Goal: Contribute content: Add original content to the website for others to see

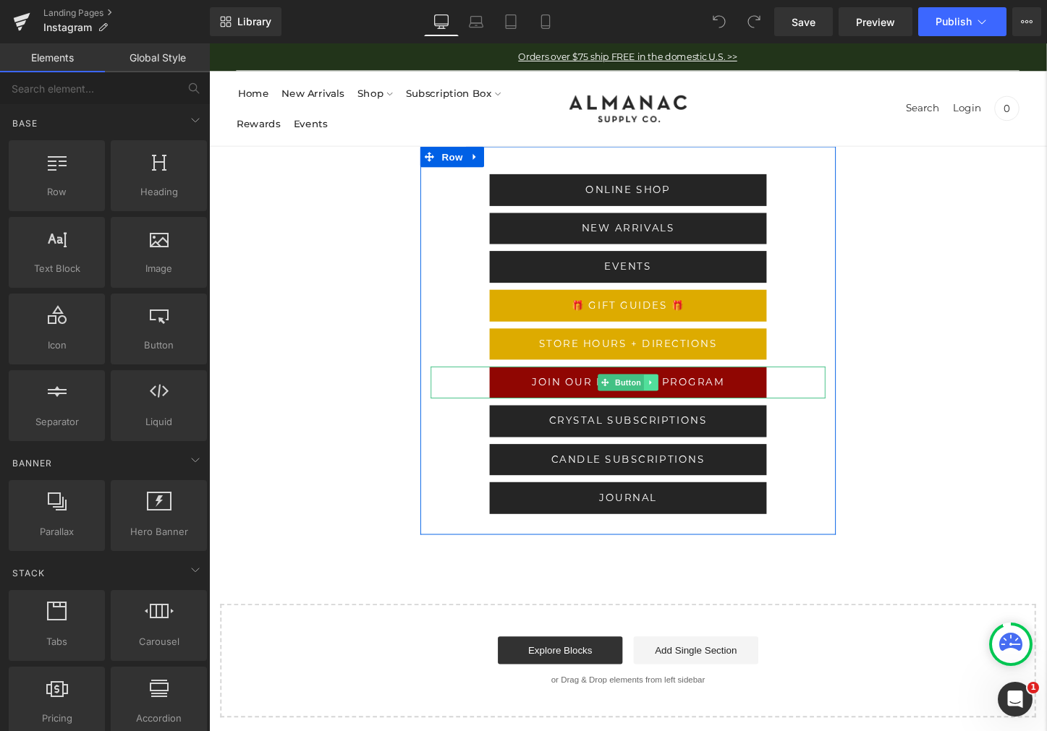
click at [672, 397] on icon at bounding box center [671, 397] width 8 height 9
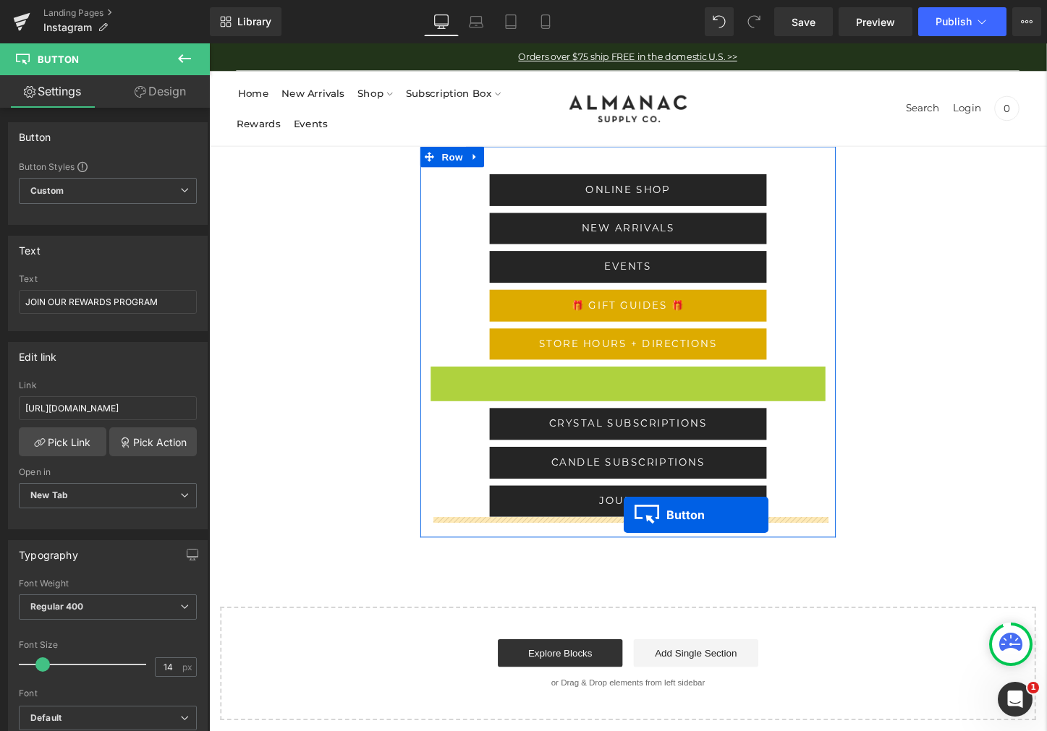
drag, startPoint x: 629, startPoint y: 396, endPoint x: 644, endPoint y: 537, distance: 141.1
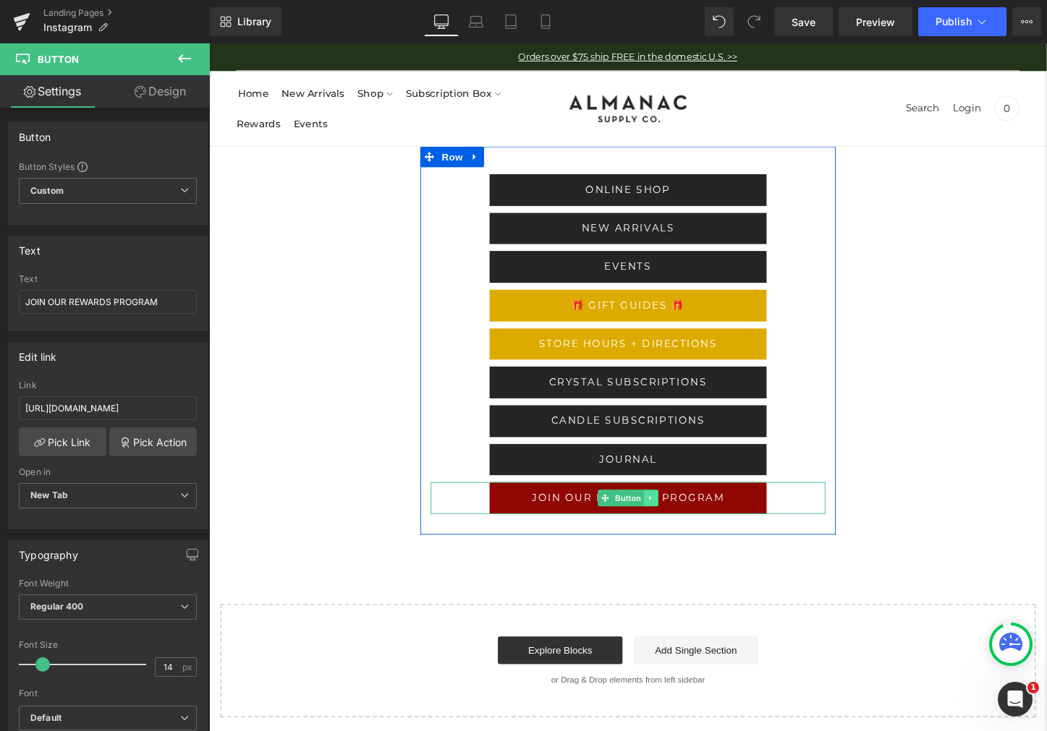
click at [670, 519] on icon at bounding box center [670, 518] width 2 height 5
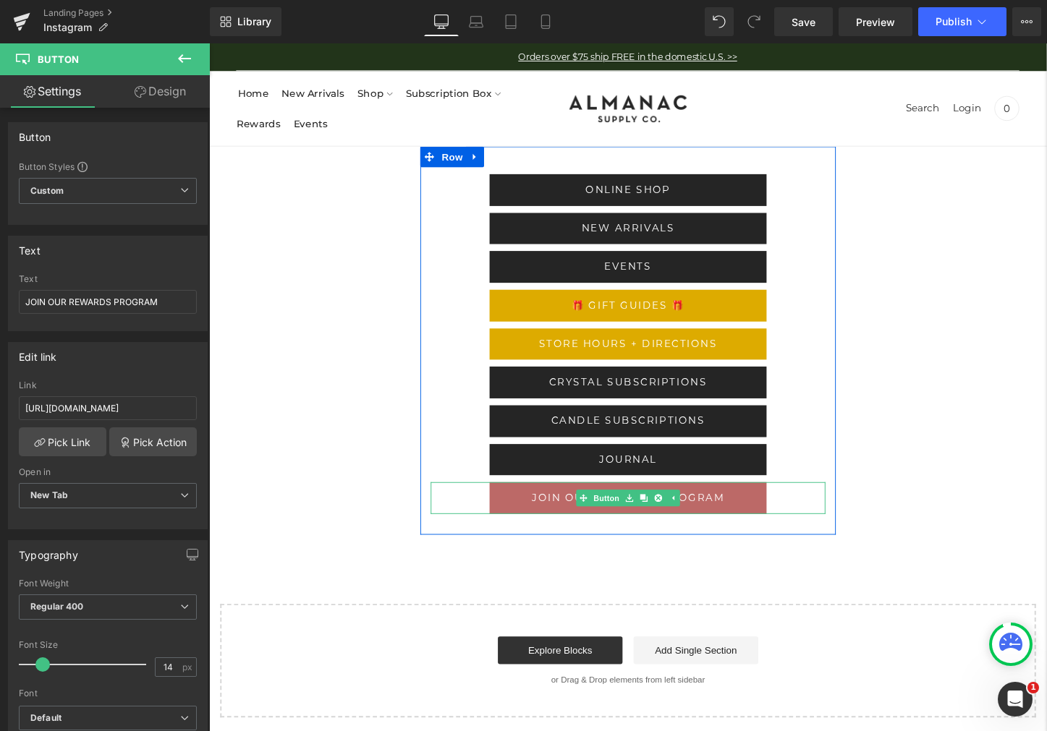
click at [582, 519] on span "JOIN OUR REWARDS PROGRAM" at bounding box center [646, 517] width 201 height 13
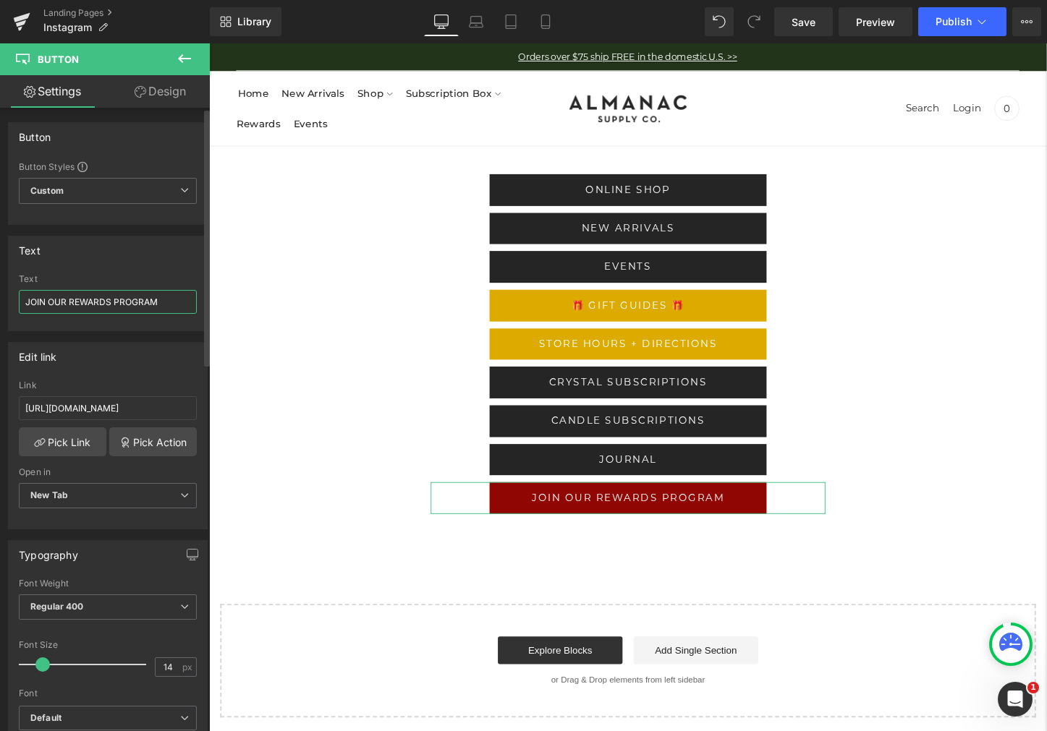
drag, startPoint x: 93, startPoint y: 303, endPoint x: 91, endPoint y: 271, distance: 32.6
click at [93, 303] on input "JOIN OUR REWARDS PROGRAM" at bounding box center [108, 302] width 178 height 24
type input "JOBS"
click at [71, 410] on input "[URL][DOMAIN_NAME]" at bounding box center [108, 408] width 178 height 24
paste input "[DOMAIN_NAME]/Job-Board-7d6664b1ca9b4599821715427ff4ce50"
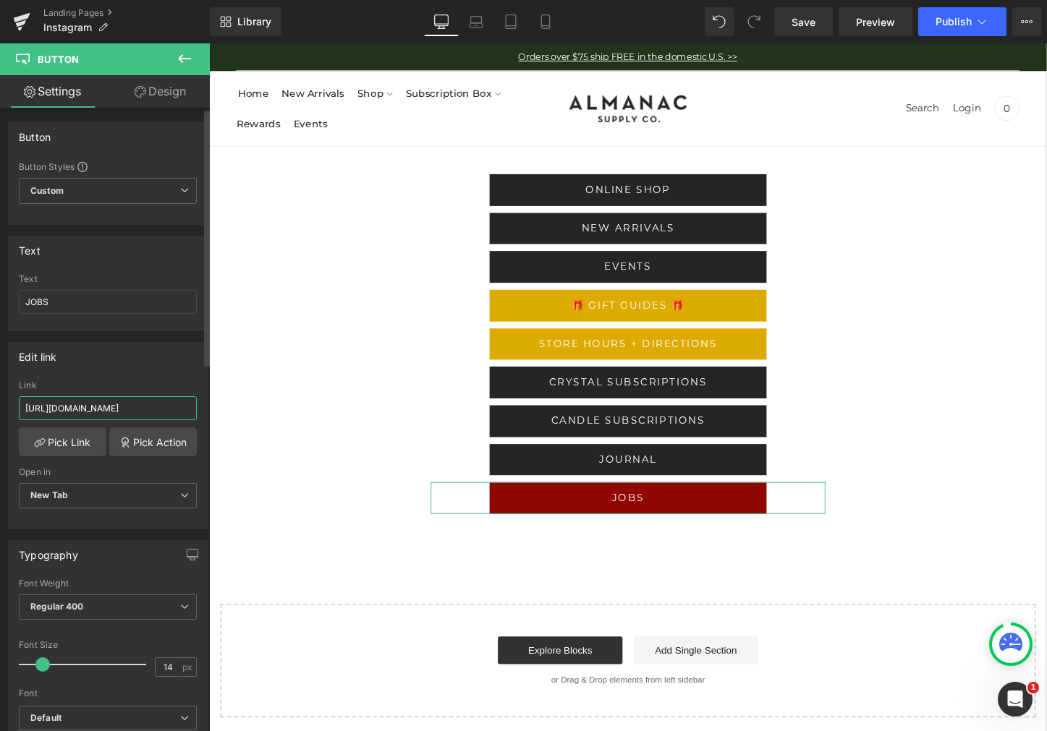
scroll to position [0, 212]
type input "[URL][DOMAIN_NAME]"
click at [111, 494] on span "New Tab" at bounding box center [108, 495] width 178 height 25
click at [125, 487] on span "New Tab" at bounding box center [105, 495] width 172 height 25
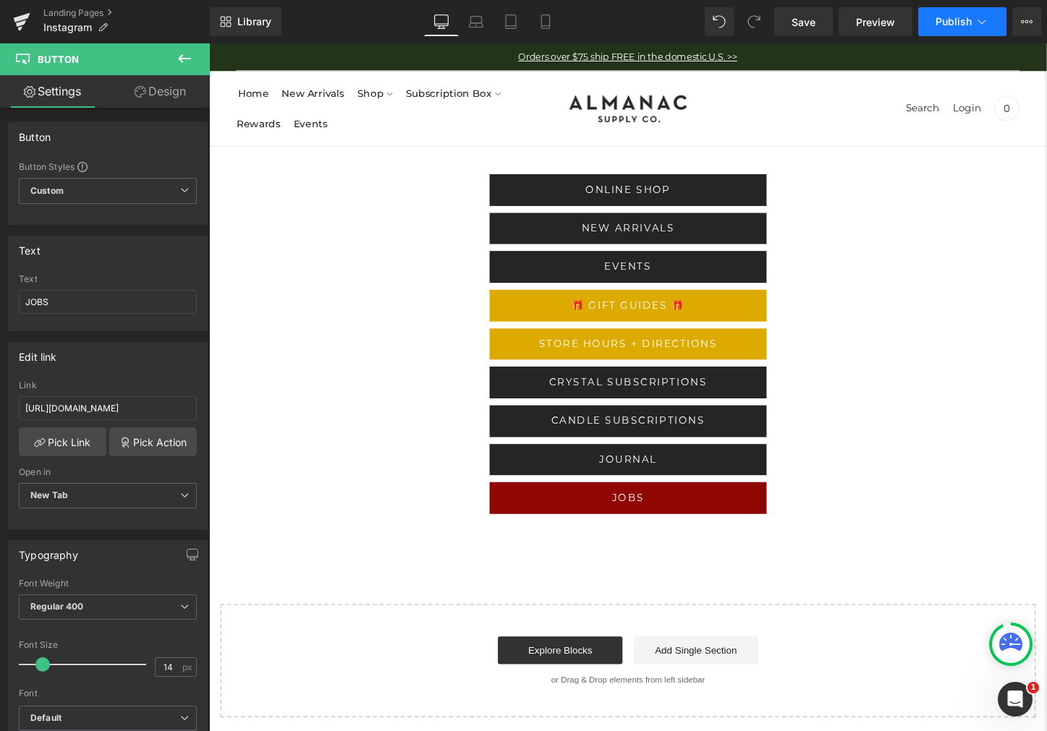
click at [954, 22] on span "Publish" at bounding box center [953, 22] width 36 height 12
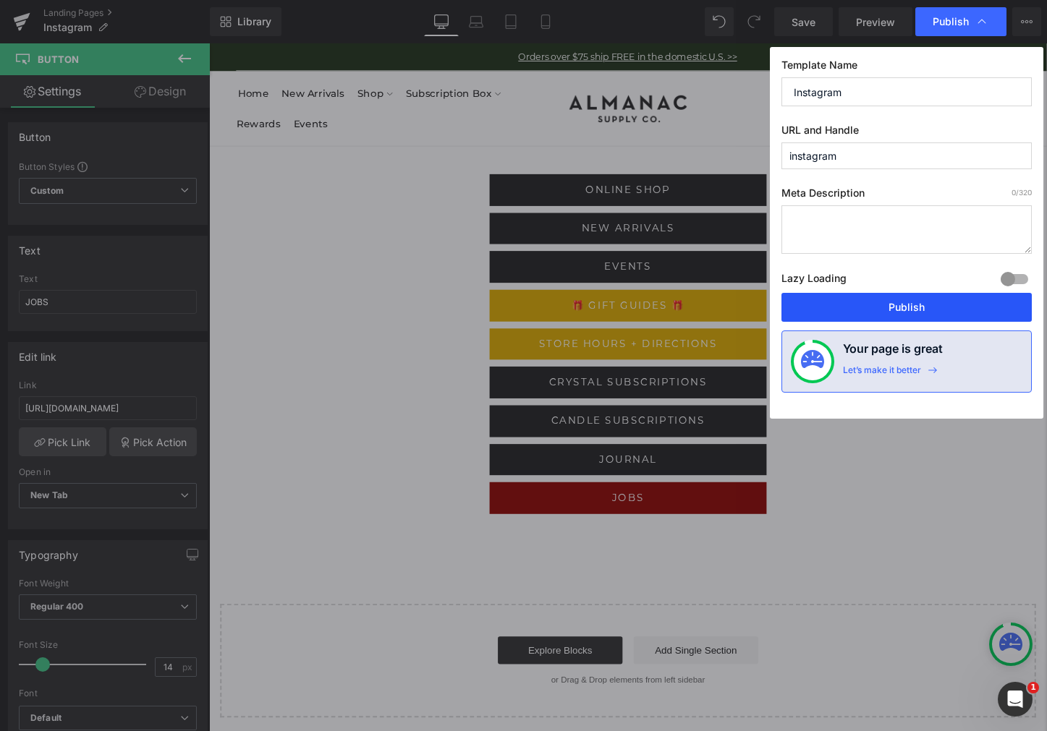
click at [890, 304] on button "Publish" at bounding box center [906, 307] width 250 height 29
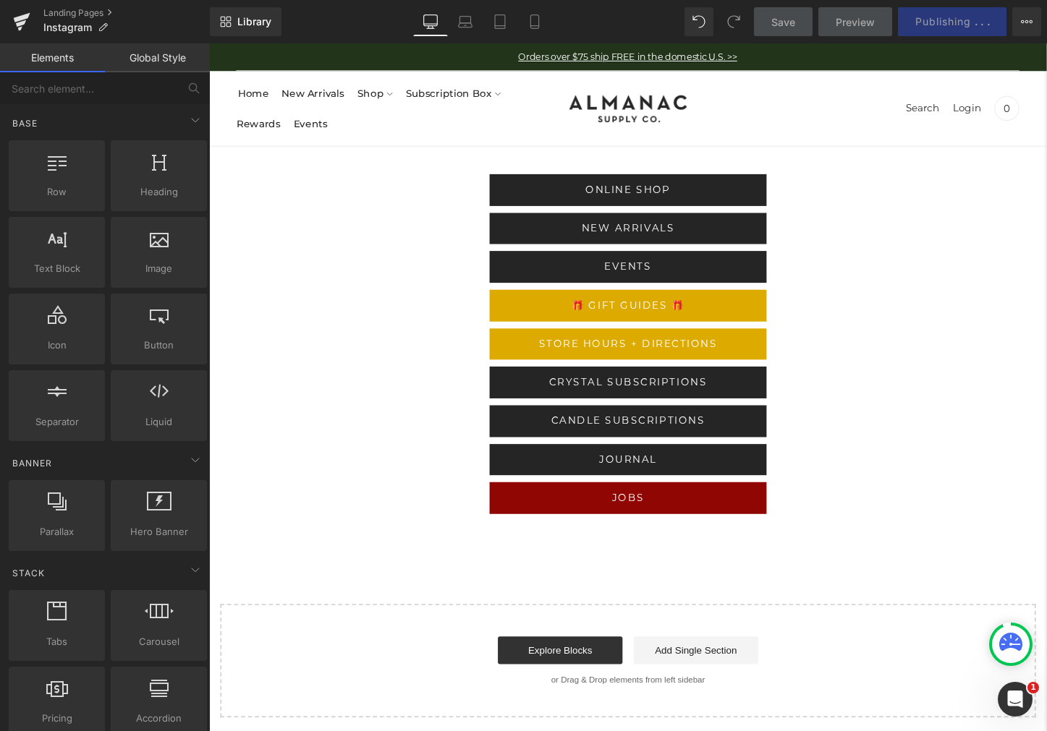
click at [924, 487] on div "ONLINE SHOP Button NEW ARRIVALS Button EVENTS Button 🎁 GIFT GUIDES 🎁 Button STO…" at bounding box center [646, 449] width 875 height 597
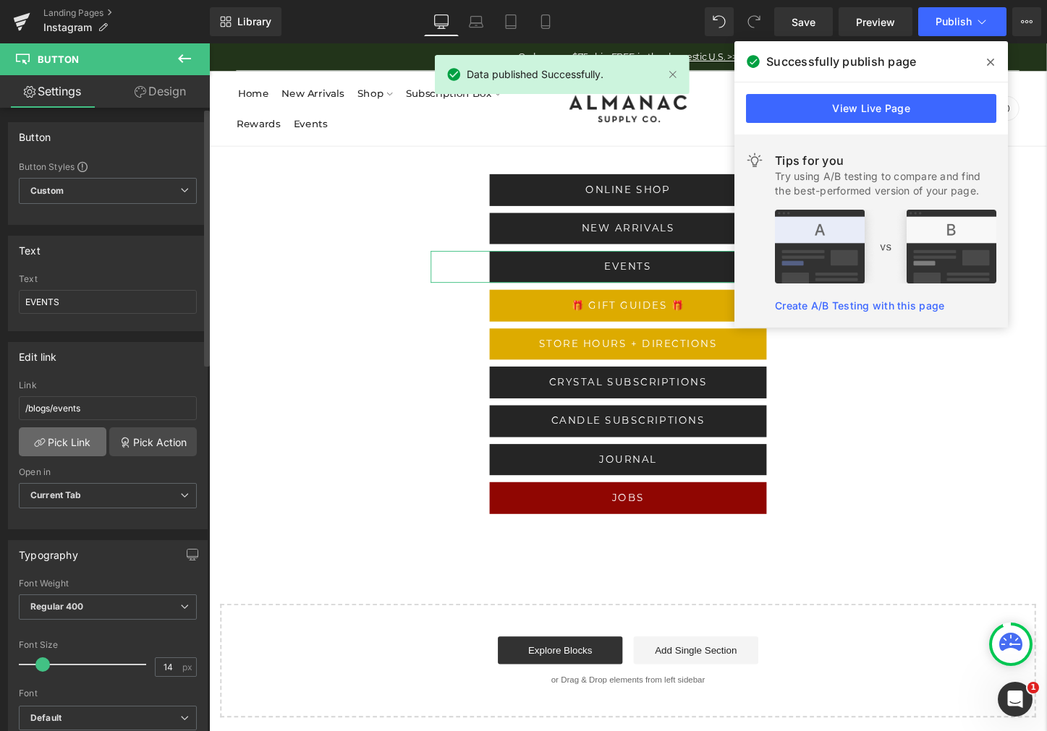
click at [74, 446] on link "Pick Link" at bounding box center [63, 441] width 88 height 29
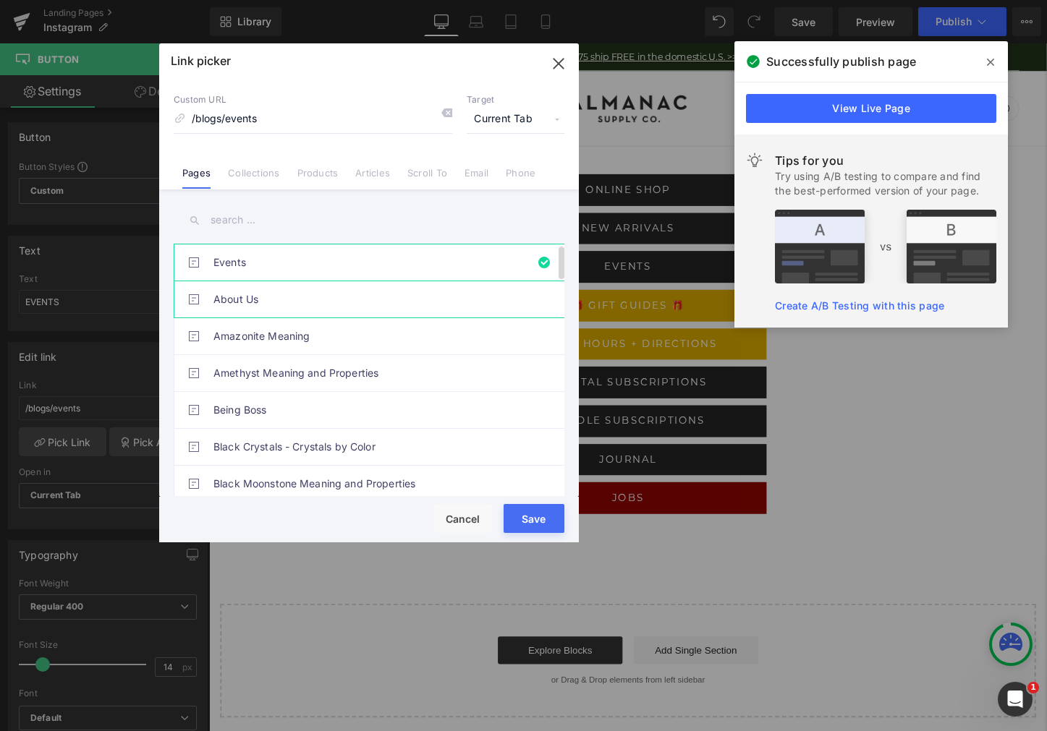
drag, startPoint x: 245, startPoint y: 260, endPoint x: 325, endPoint y: 310, distance: 94.5
click at [245, 260] on link "Events" at bounding box center [372, 262] width 318 height 36
type input "events"
click at [529, 521] on button "Save" at bounding box center [533, 518] width 61 height 29
type input "events"
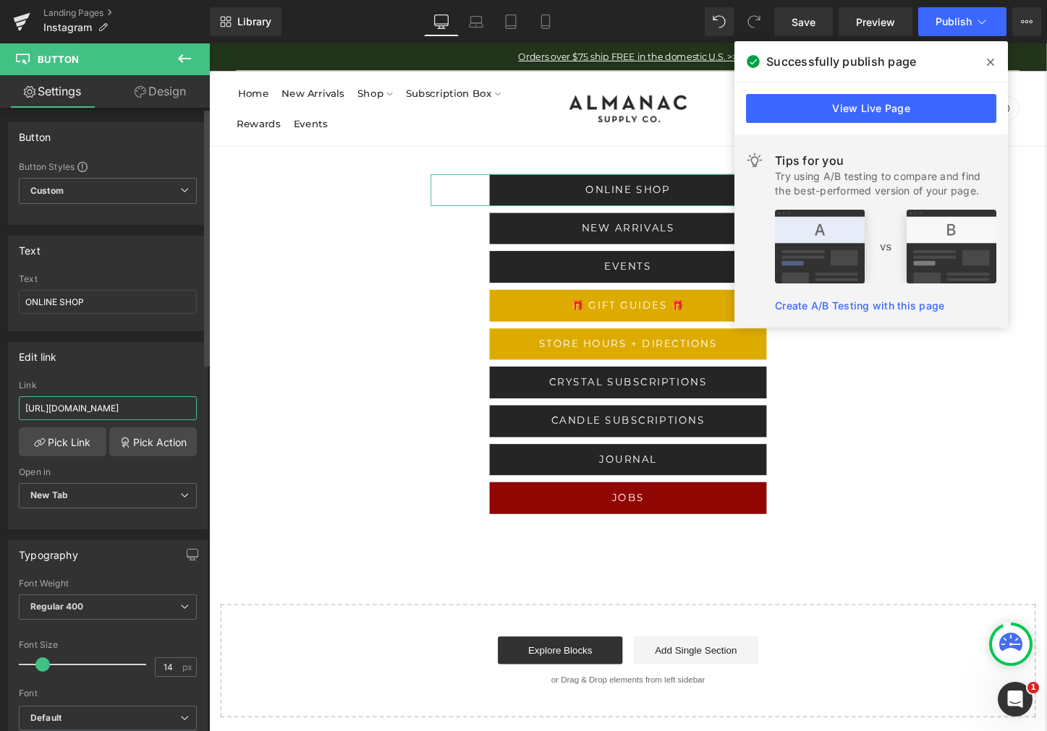
click at [172, 405] on input "[URL][DOMAIN_NAME]" at bounding box center [108, 408] width 178 height 24
click at [61, 411] on input "[URL][DOMAIN_NAME]" at bounding box center [108, 408] width 178 height 24
click at [105, 412] on input "events" at bounding box center [108, 408] width 178 height 24
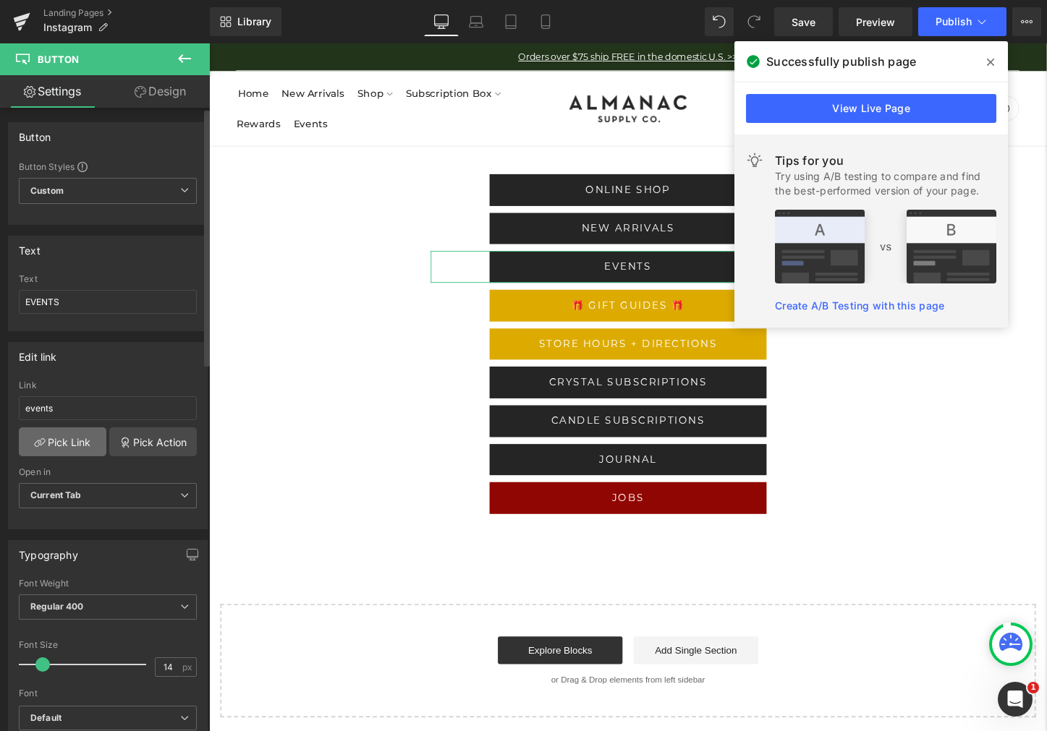
click at [77, 443] on link "Pick Link" at bounding box center [63, 441] width 88 height 29
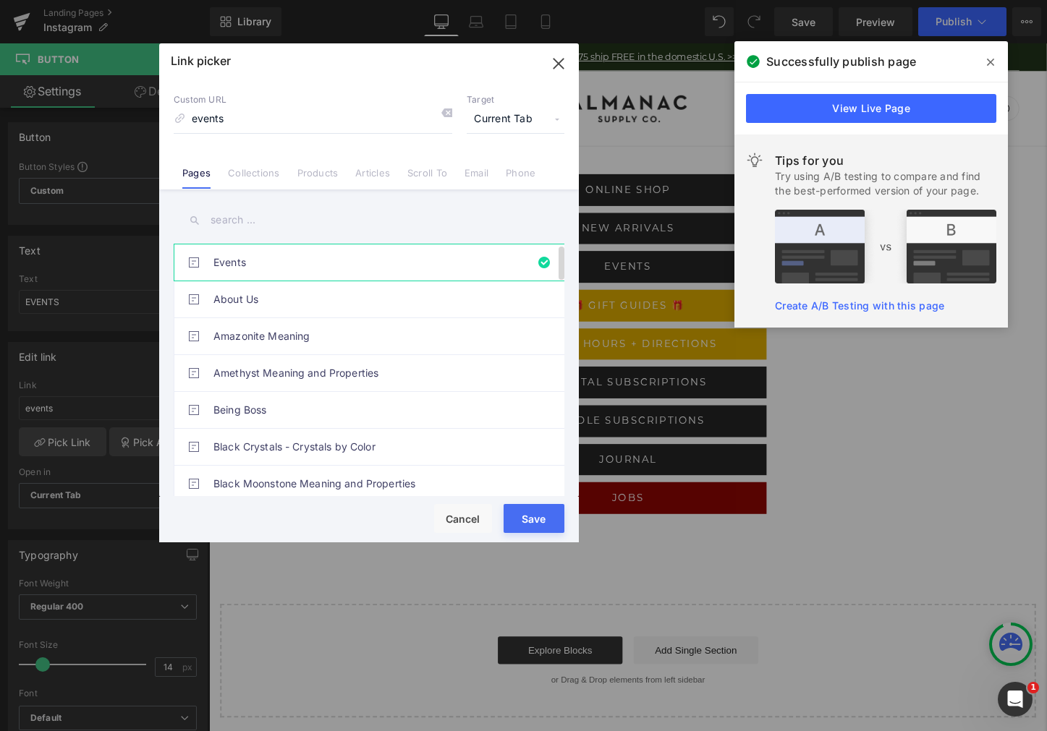
click at [256, 269] on link "Events" at bounding box center [372, 262] width 318 height 36
click at [530, 514] on button "Save" at bounding box center [533, 518] width 61 height 29
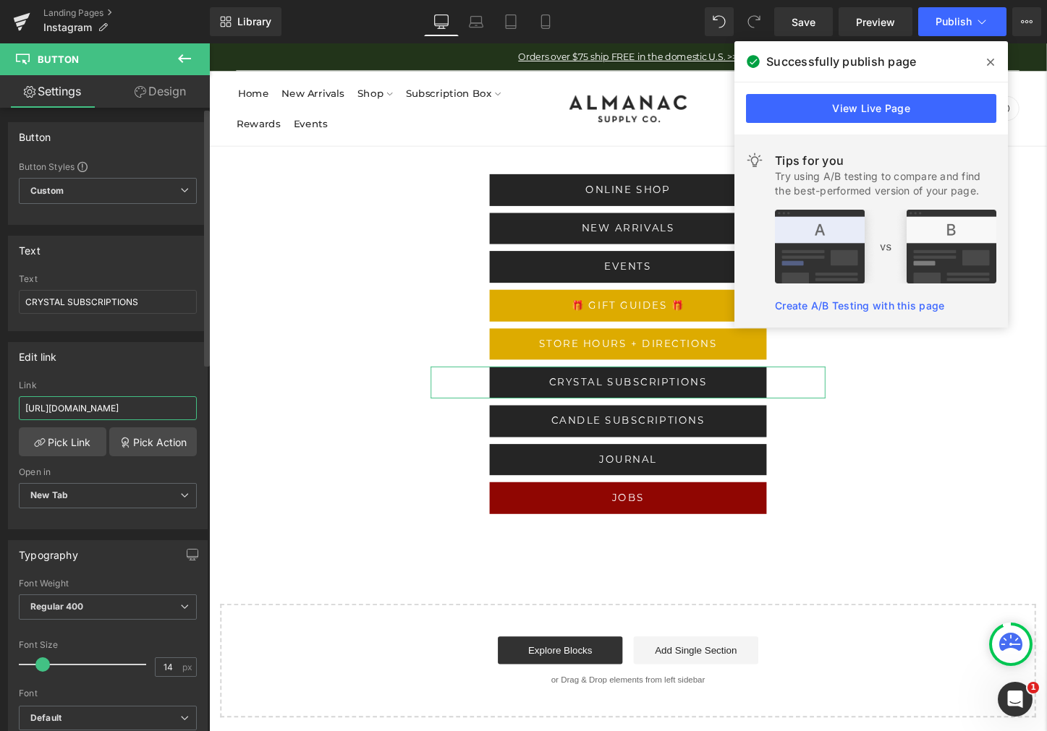
drag, startPoint x: 179, startPoint y: 405, endPoint x: 177, endPoint y: 380, distance: 24.6
click at [179, 405] on input "[URL][DOMAIN_NAME]" at bounding box center [108, 408] width 178 height 24
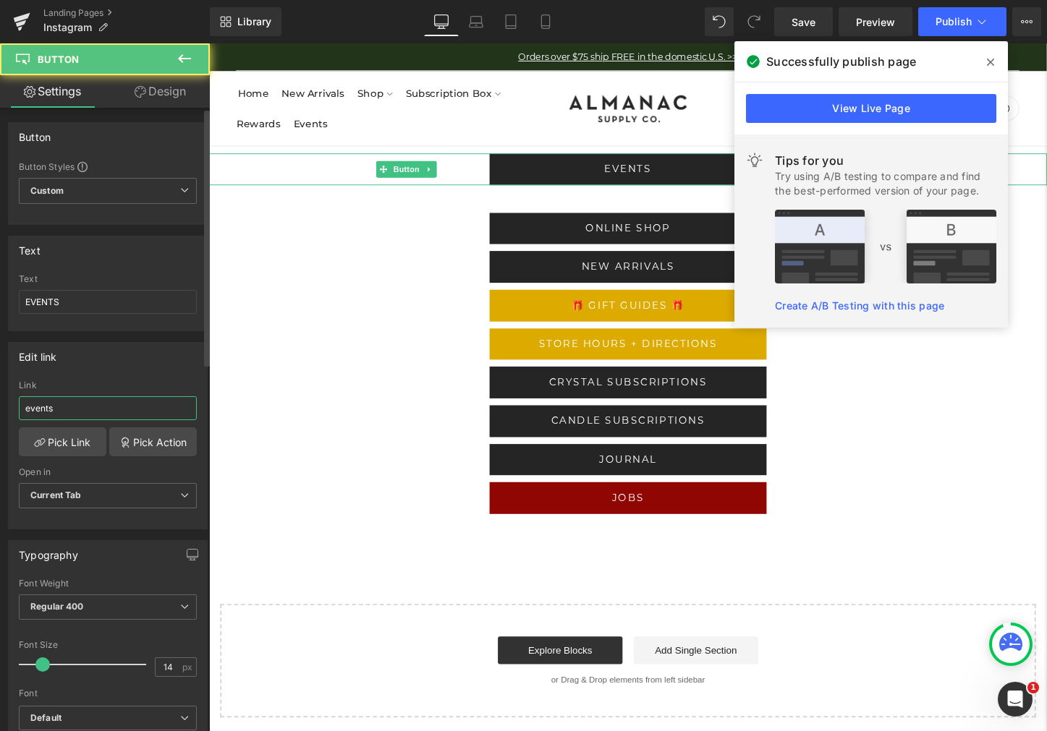
click at [121, 406] on input "events" at bounding box center [108, 408] width 178 height 24
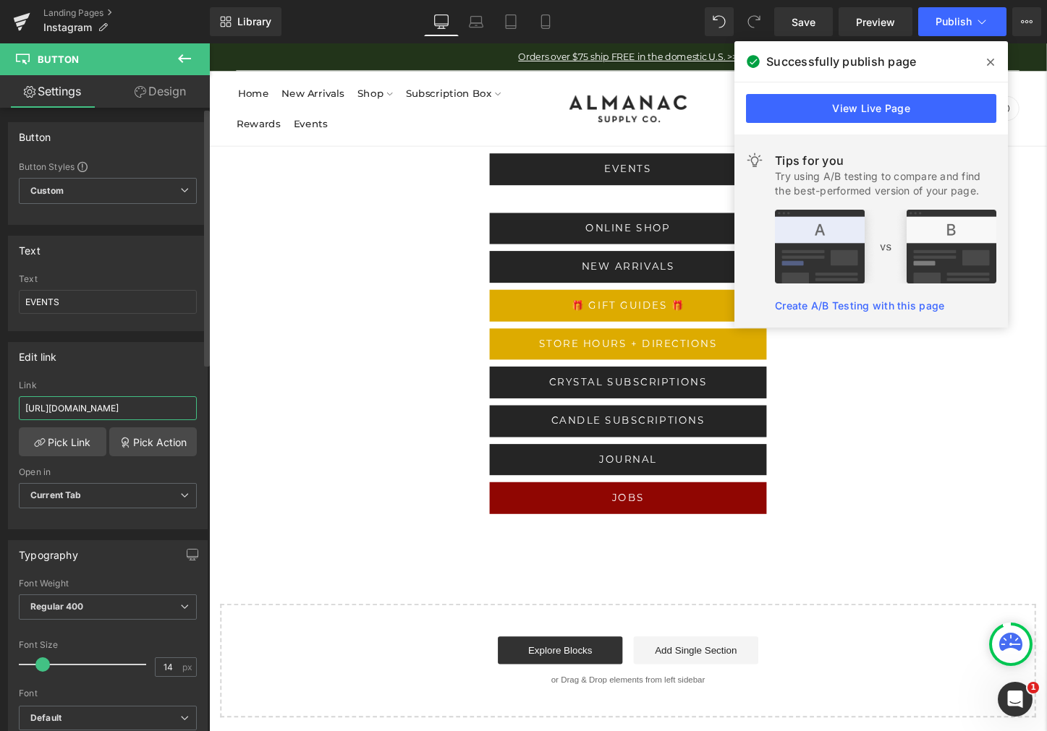
paste input "?utm_medium=social&utm_source=instagram&utm_campaign=evergreen&utm_content=link…"
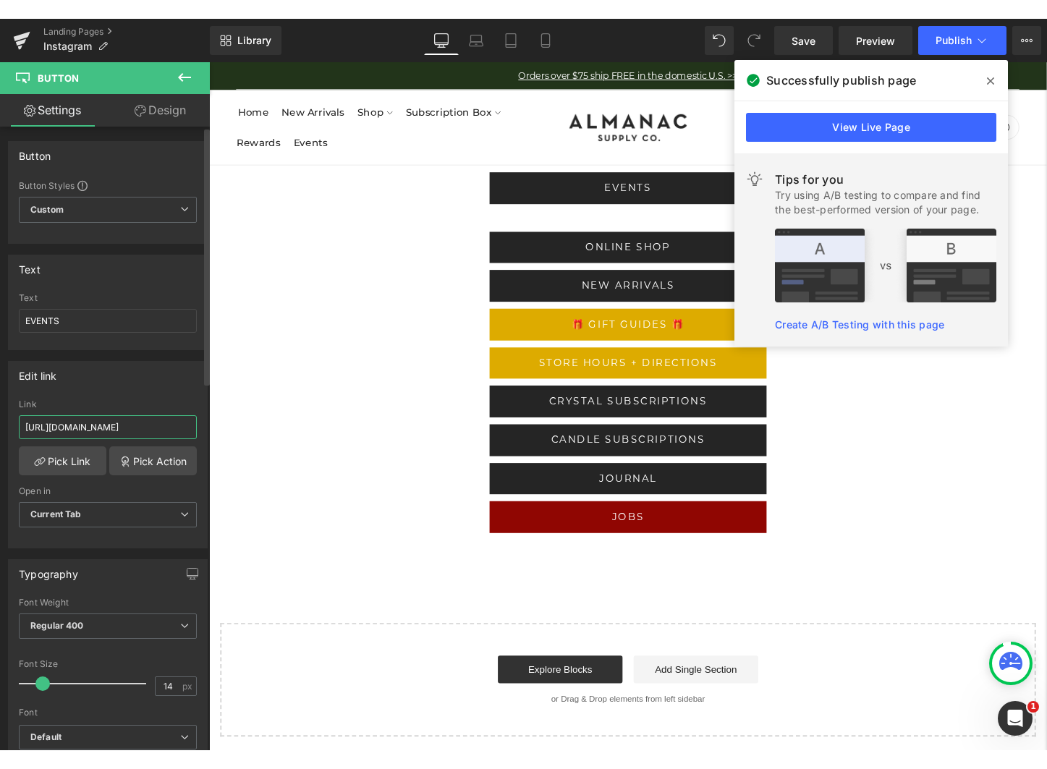
scroll to position [0, 0]
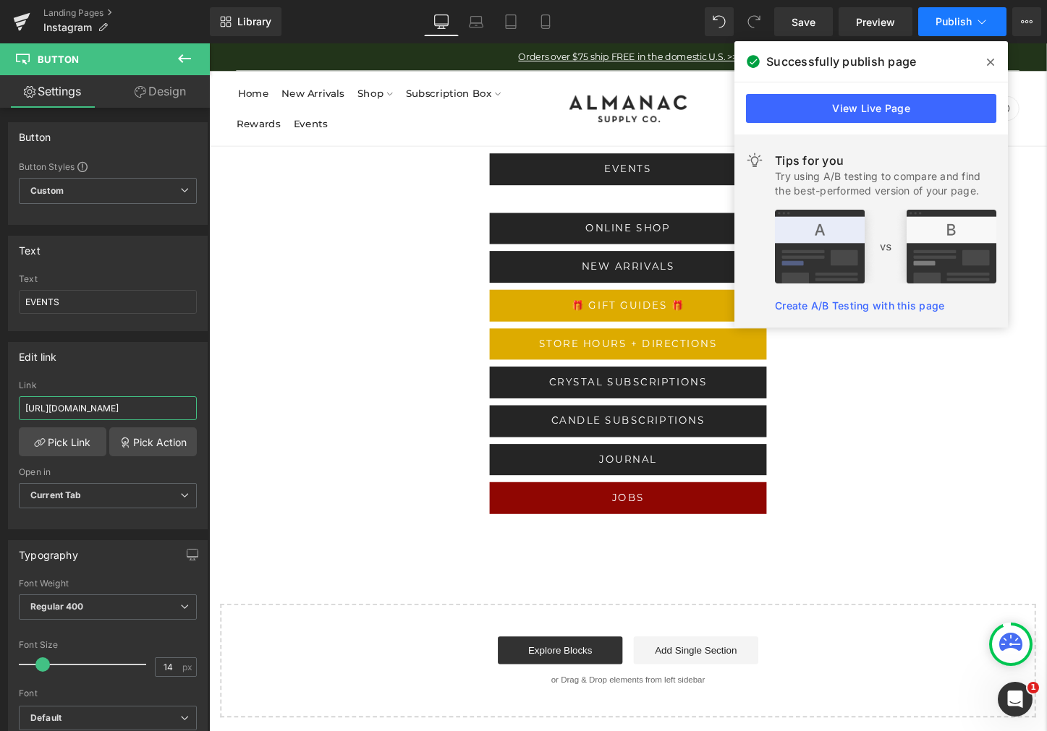
type input "[URL][DOMAIN_NAME]"
click at [948, 20] on span "Publish" at bounding box center [953, 22] width 36 height 12
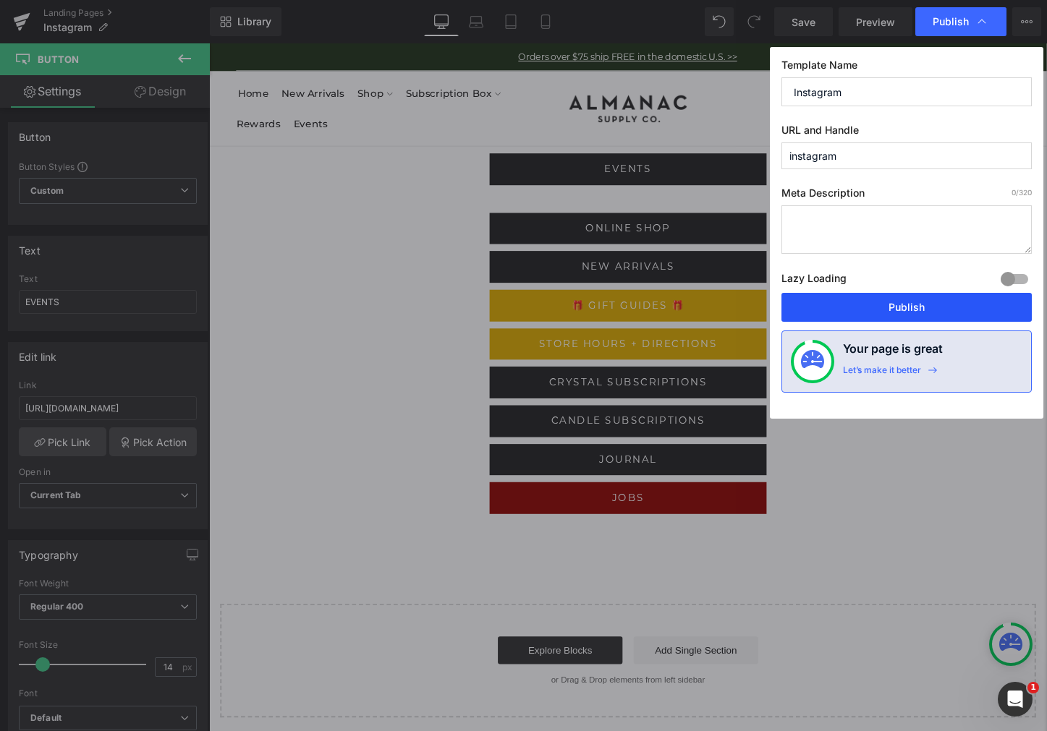
click at [903, 311] on button "Publish" at bounding box center [906, 307] width 250 height 29
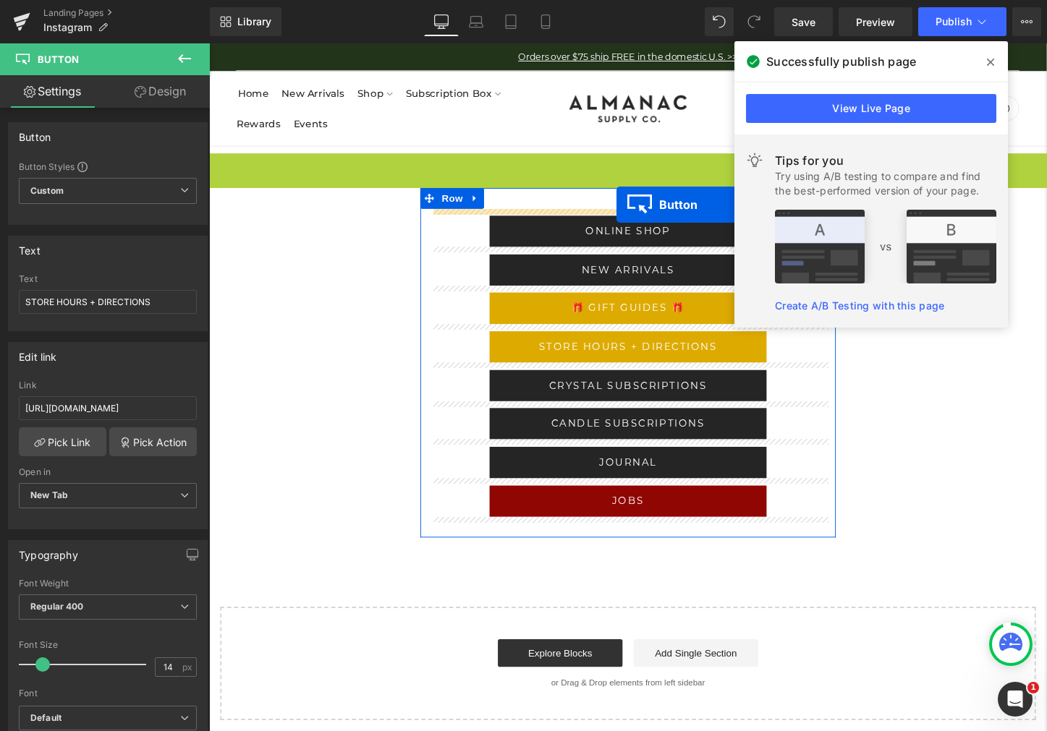
drag, startPoint x: 642, startPoint y: 173, endPoint x: 632, endPoint y: 216, distance: 44.6
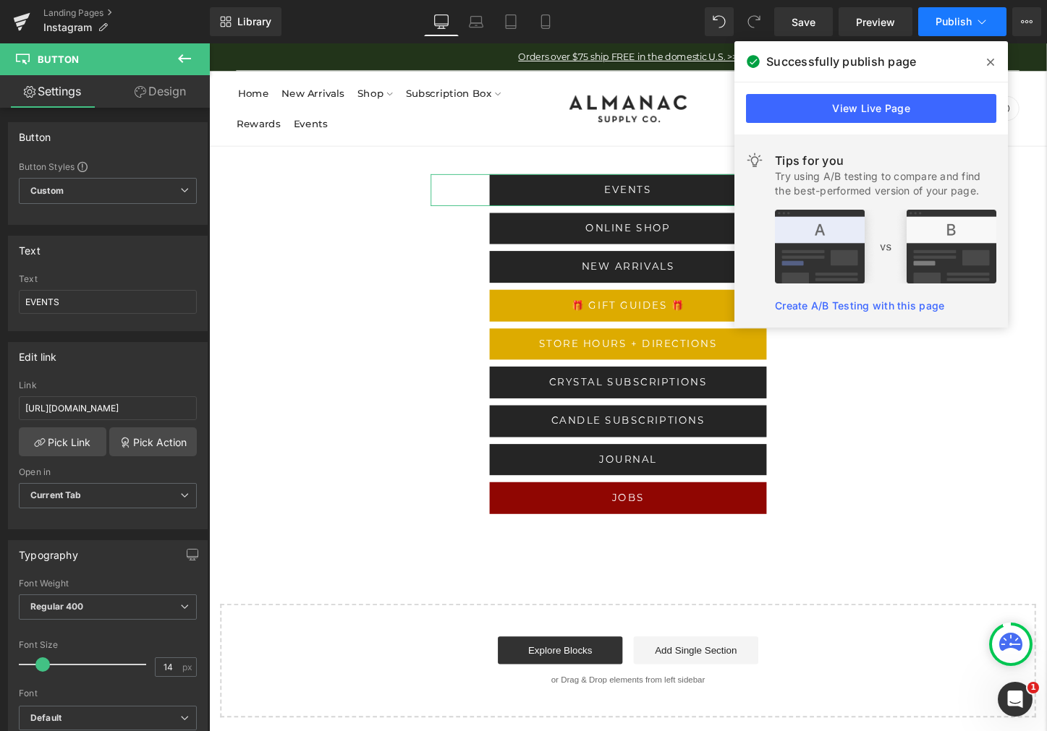
click at [955, 12] on button "Publish" at bounding box center [962, 21] width 88 height 29
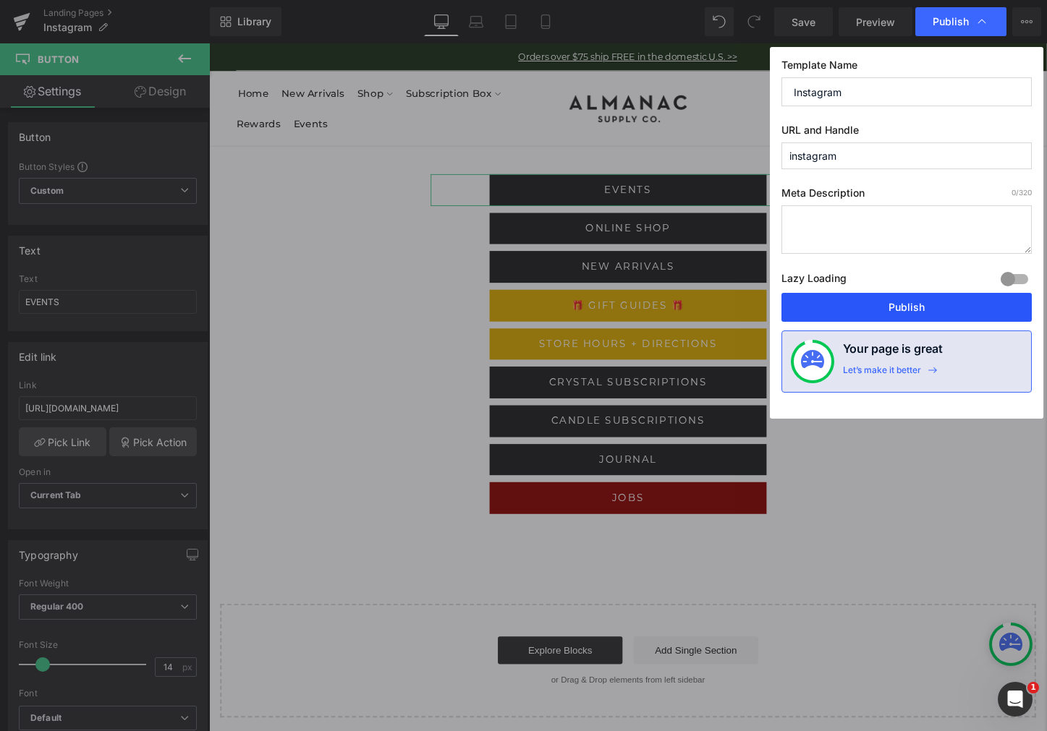
click at [881, 308] on button "Publish" at bounding box center [906, 307] width 250 height 29
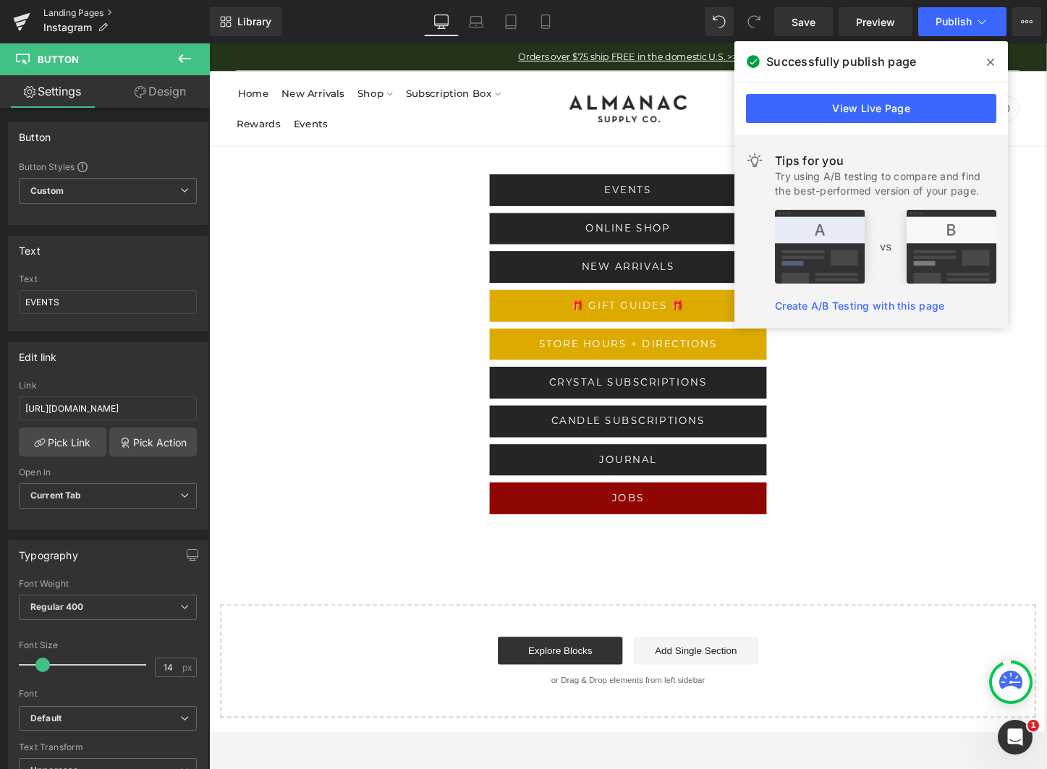
click at [54, 11] on link "Landing Pages" at bounding box center [126, 13] width 166 height 12
